Goal: Task Accomplishment & Management: Complete application form

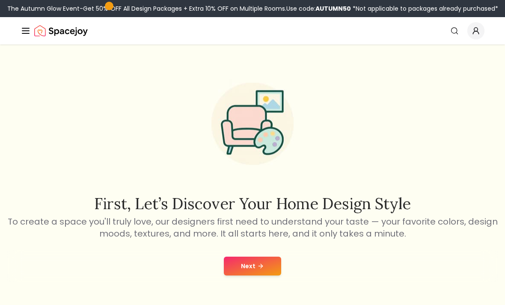
click at [229, 266] on button "Next" at bounding box center [252, 266] width 57 height 19
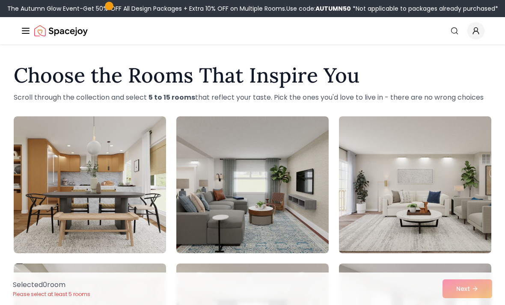
click at [368, 197] on img at bounding box center [415, 185] width 160 height 144
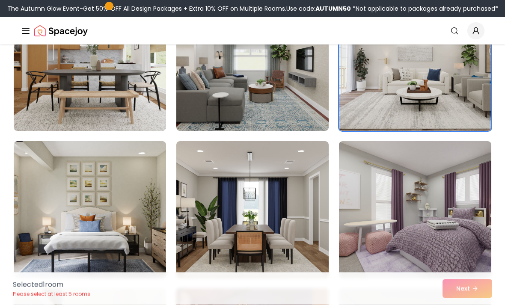
scroll to position [125, 0]
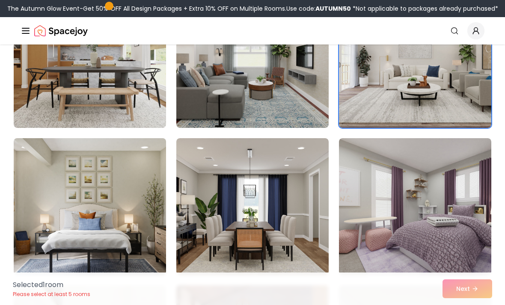
click at [88, 188] on img at bounding box center [90, 207] width 160 height 144
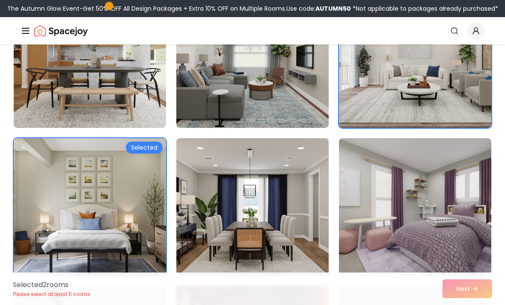
click at [91, 191] on img at bounding box center [90, 207] width 160 height 144
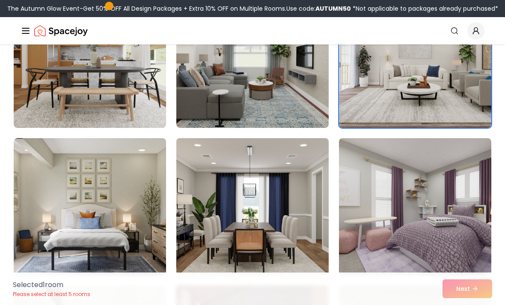
click at [215, 203] on img at bounding box center [253, 207] width 160 height 144
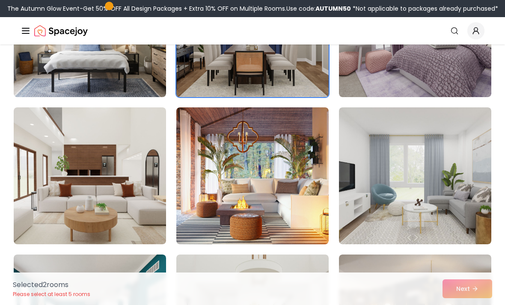
scroll to position [357, 0]
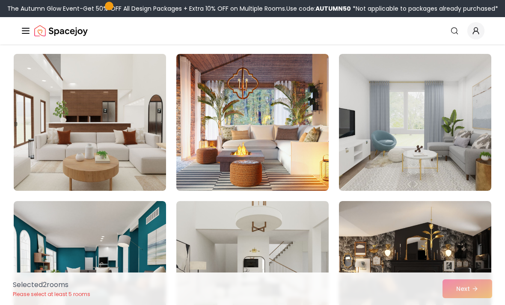
click at [55, 147] on img at bounding box center [90, 123] width 160 height 144
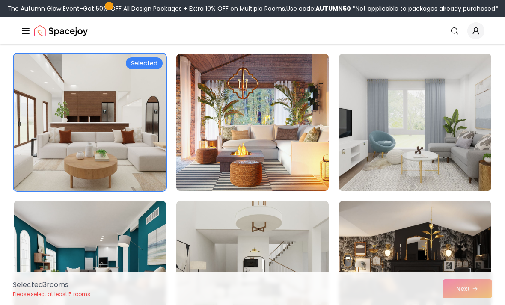
click at [389, 189] on img at bounding box center [415, 123] width 160 height 144
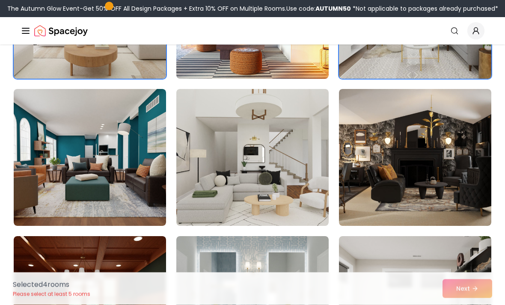
scroll to position [474, 0]
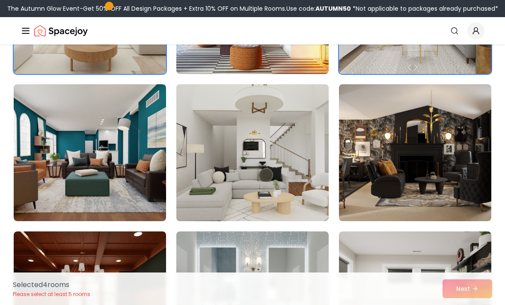
click at [227, 151] on img at bounding box center [253, 153] width 160 height 144
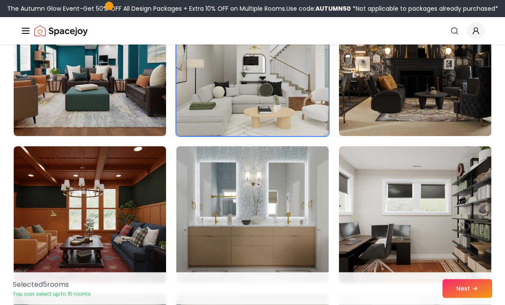
scroll to position [558, 0]
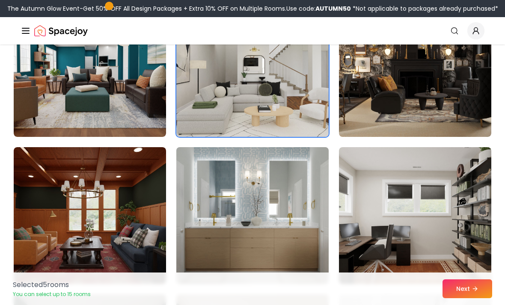
click at [271, 242] on img at bounding box center [253, 216] width 160 height 144
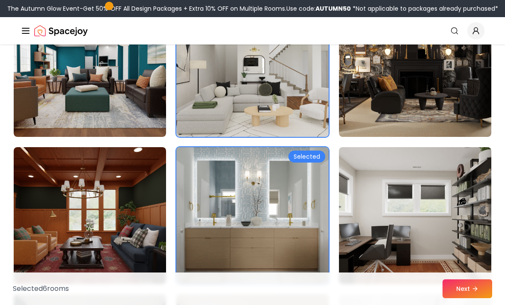
click at [250, 257] on img at bounding box center [253, 216] width 160 height 144
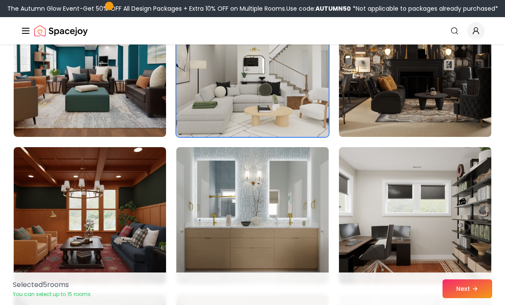
click at [247, 239] on img at bounding box center [253, 216] width 160 height 144
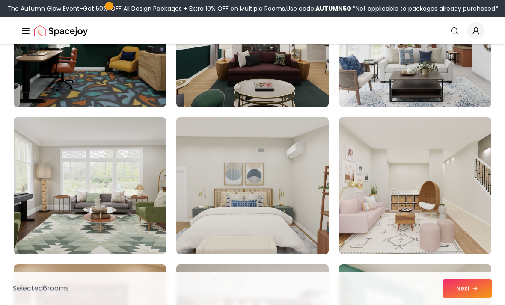
scroll to position [883, 0]
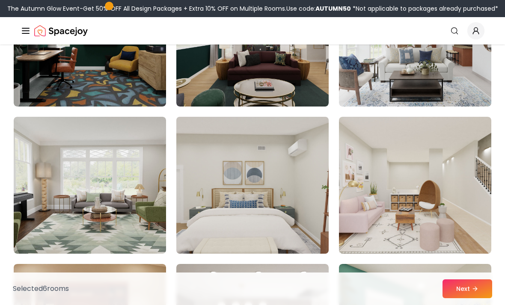
click at [258, 220] on img at bounding box center [253, 185] width 160 height 144
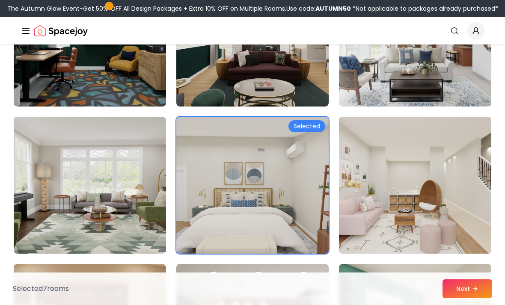
click at [417, 237] on img at bounding box center [415, 185] width 160 height 144
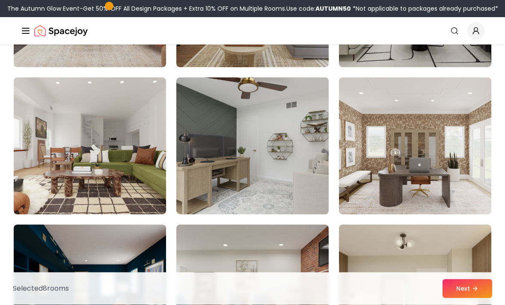
scroll to position [1365, 0]
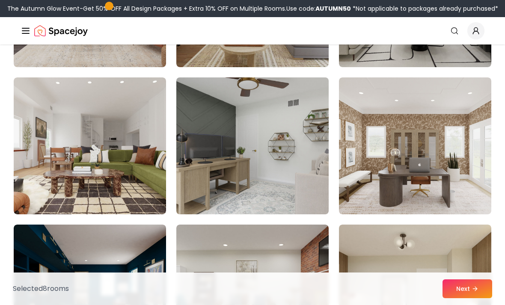
click at [221, 143] on img at bounding box center [253, 146] width 160 height 144
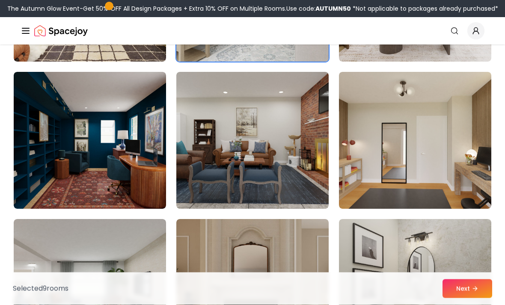
scroll to position [1518, 0]
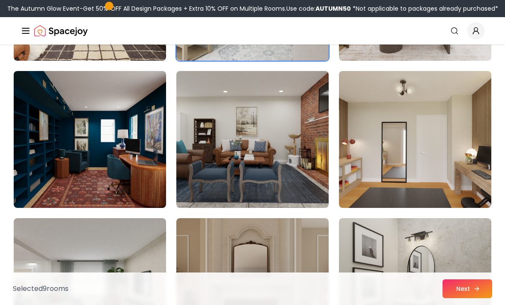
click at [471, 298] on button "Next" at bounding box center [468, 289] width 50 height 19
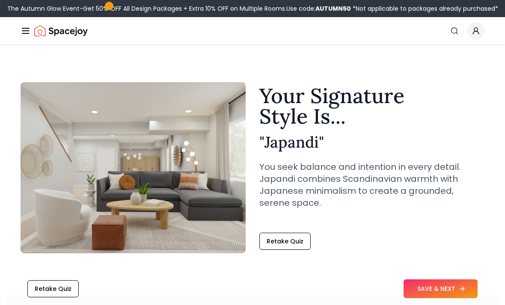
click at [423, 284] on button "SAVE & NEXT" at bounding box center [441, 289] width 74 height 19
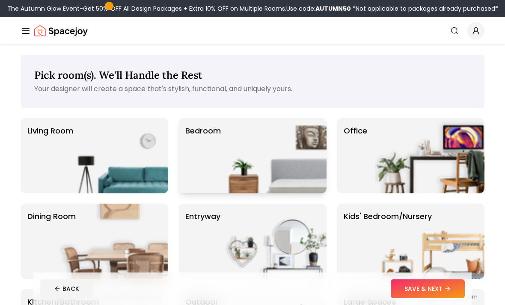
click at [234, 164] on img at bounding box center [272, 155] width 110 height 75
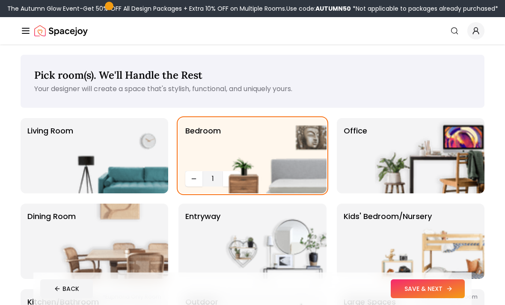
click at [420, 294] on button "SAVE & NEXT" at bounding box center [428, 289] width 74 height 19
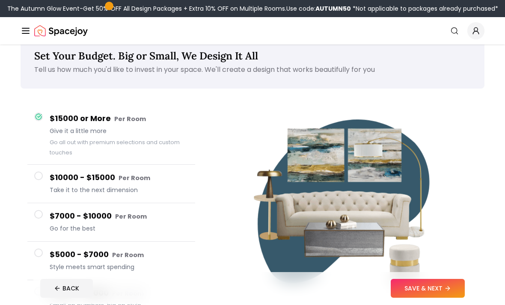
scroll to position [19, 0]
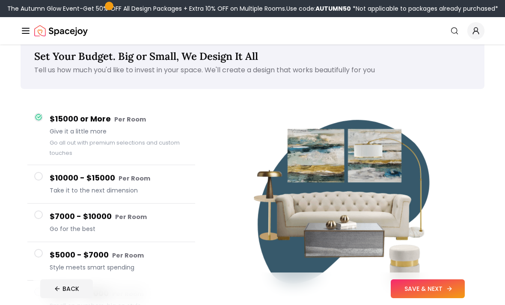
click at [426, 298] on button "SAVE & NEXT" at bounding box center [428, 289] width 74 height 19
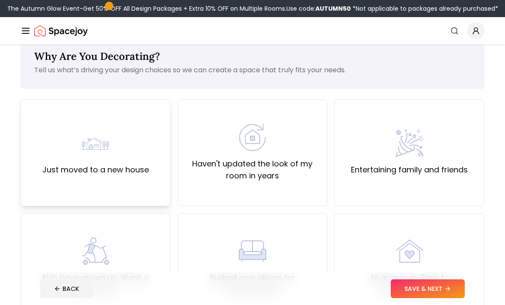
click at [69, 135] on div "Just moved to a new house" at bounding box center [95, 153] width 107 height 46
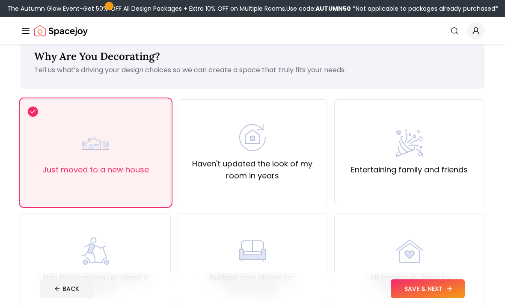
click at [411, 298] on button "SAVE & NEXT" at bounding box center [428, 289] width 74 height 19
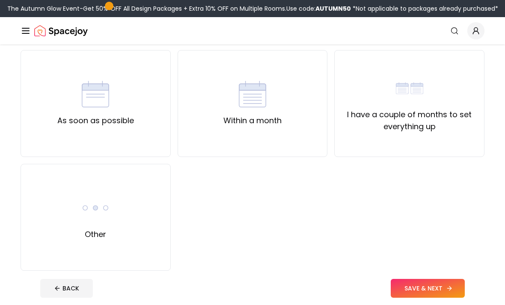
scroll to position [68, 0]
click at [73, 83] on div "As soon as possible" at bounding box center [95, 103] width 77 height 46
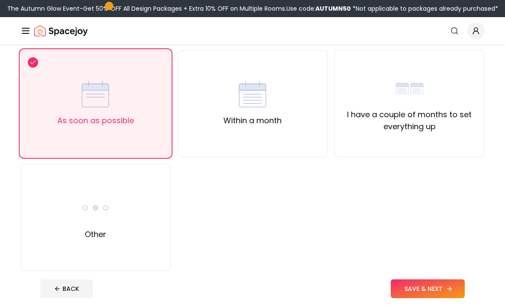
click at [402, 298] on button "SAVE & NEXT" at bounding box center [428, 289] width 74 height 19
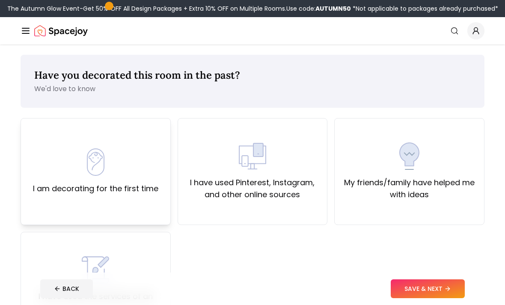
click at [137, 150] on div "I am decorating for the first time" at bounding box center [95, 172] width 125 height 46
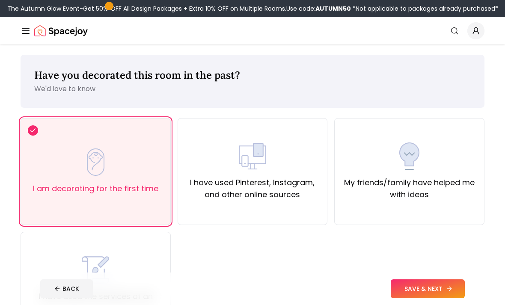
click at [398, 298] on button "SAVE & NEXT" at bounding box center [428, 289] width 74 height 19
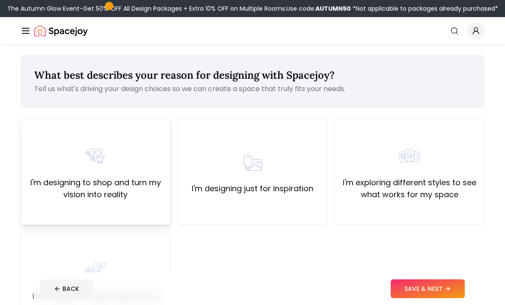
click at [134, 201] on div "I'm designing to shop and turn my vision into reality" at bounding box center [96, 171] width 150 height 107
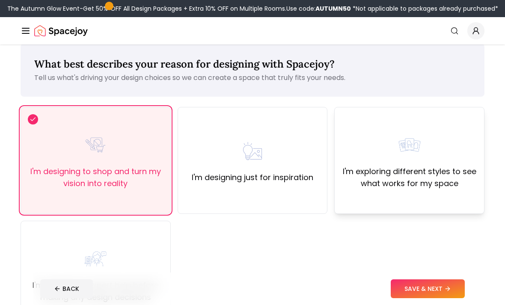
scroll to position [28, 0]
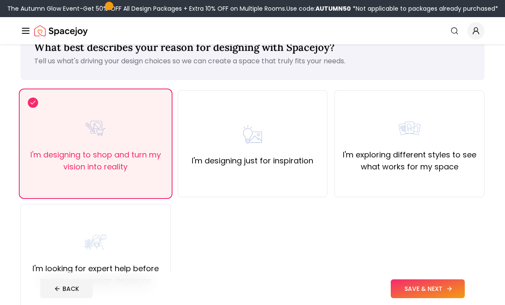
click at [414, 298] on button "SAVE & NEXT" at bounding box center [428, 289] width 74 height 19
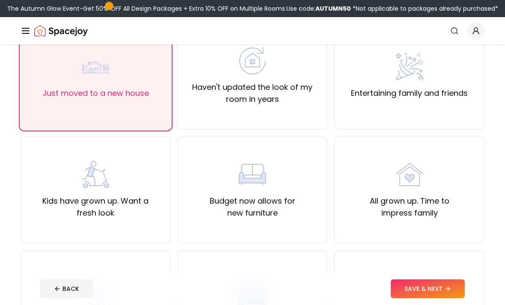
scroll to position [46, 0]
